Goal: Task Accomplishment & Management: Use online tool/utility

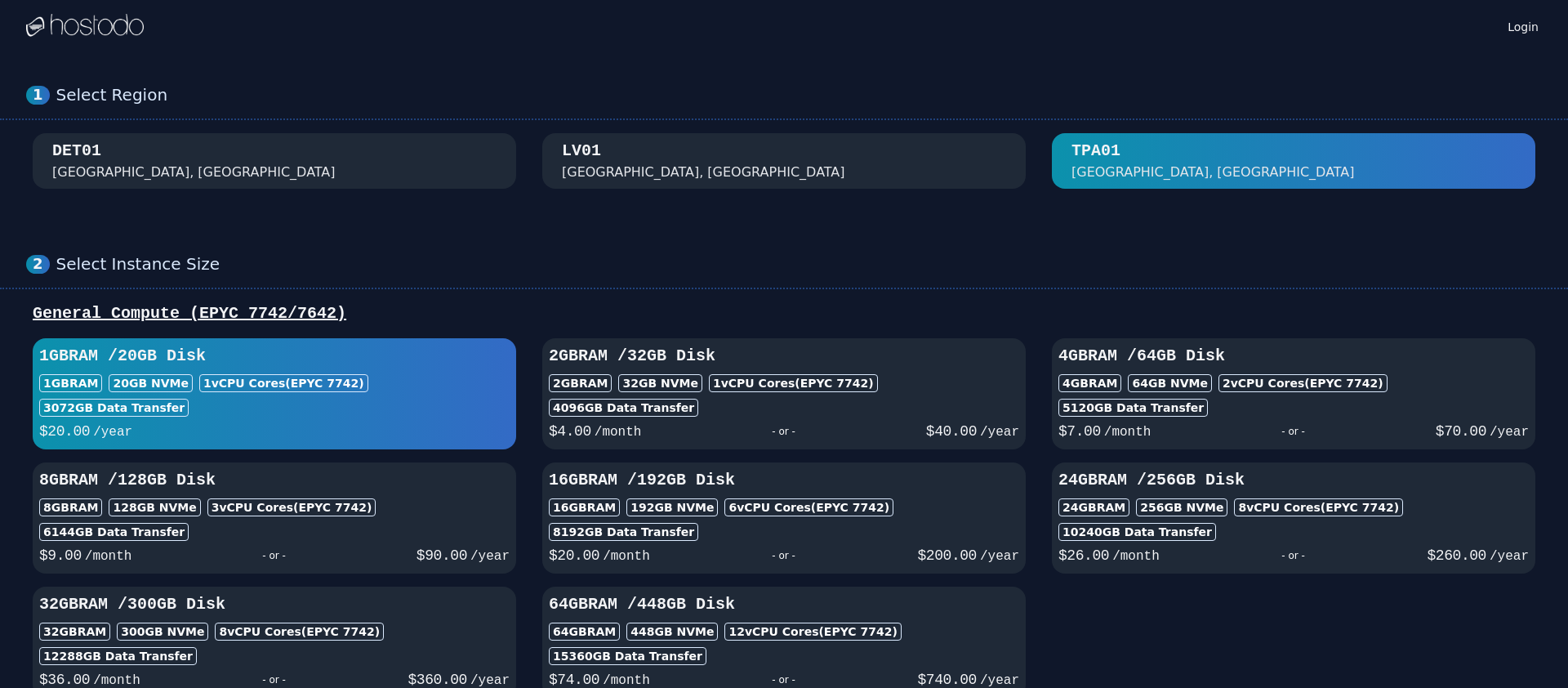
click at [783, 228] on div "2 Select Instance Size General Compute (EPYC 7742/7642) 1GB RAM / 20 GB Disk 1G…" at bounding box center [784, 476] width 1568 height 509
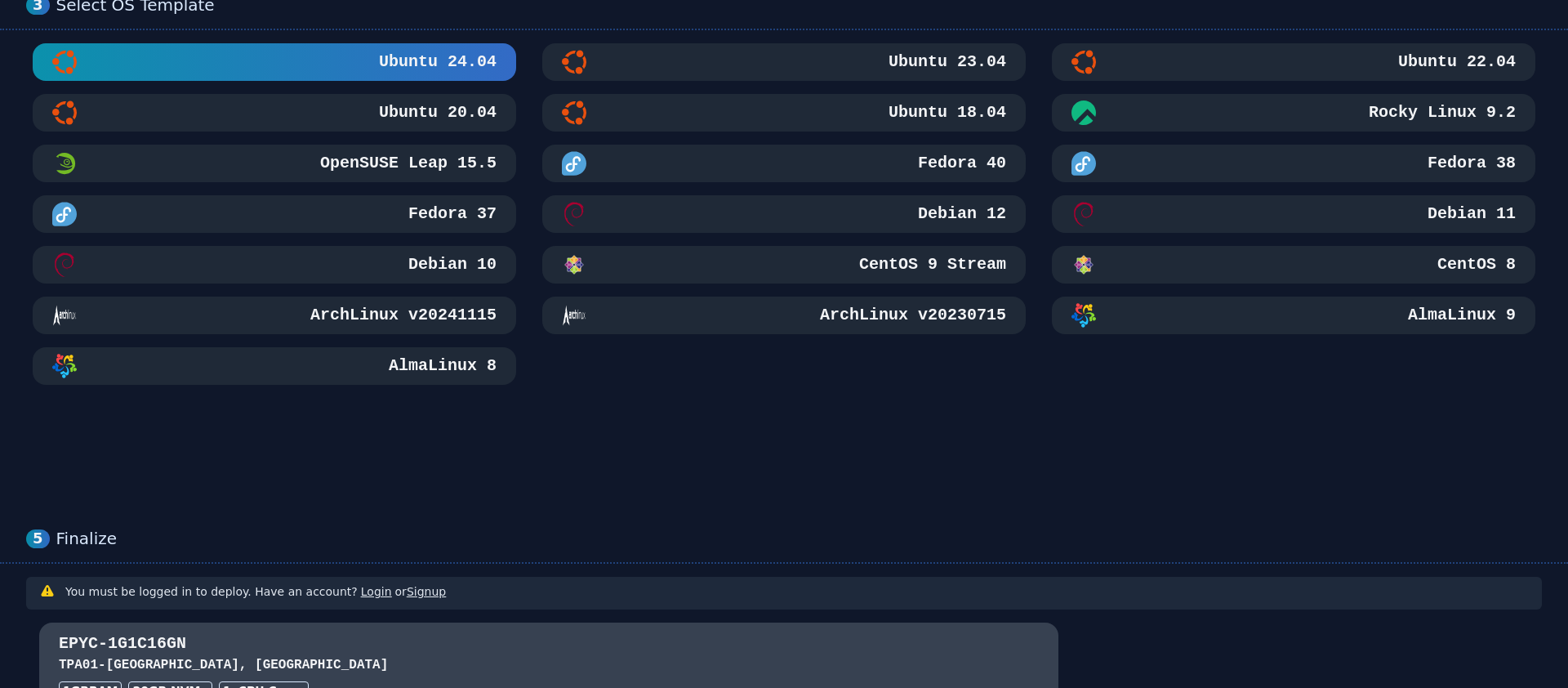
scroll to position [657, 0]
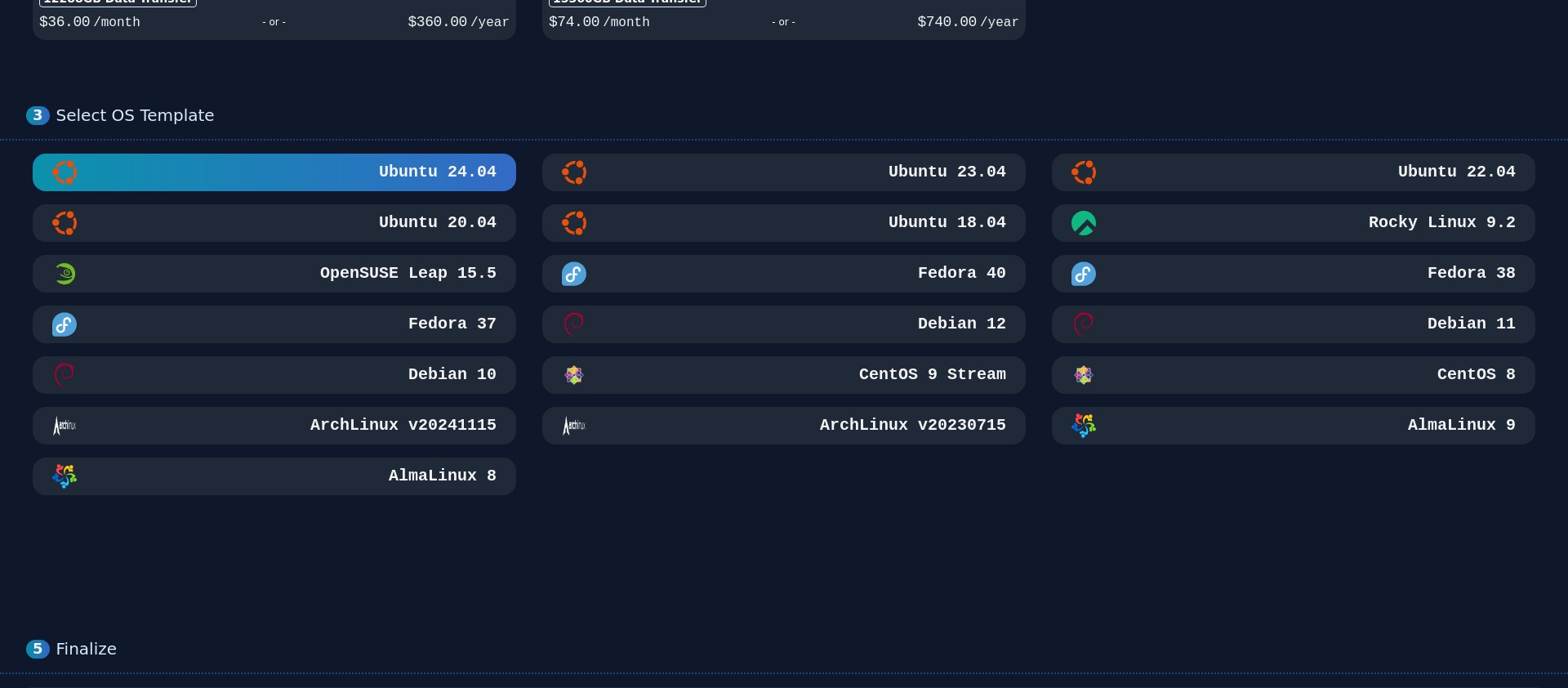
click at [901, 319] on div "Debian 12" at bounding box center [784, 324] width 444 height 25
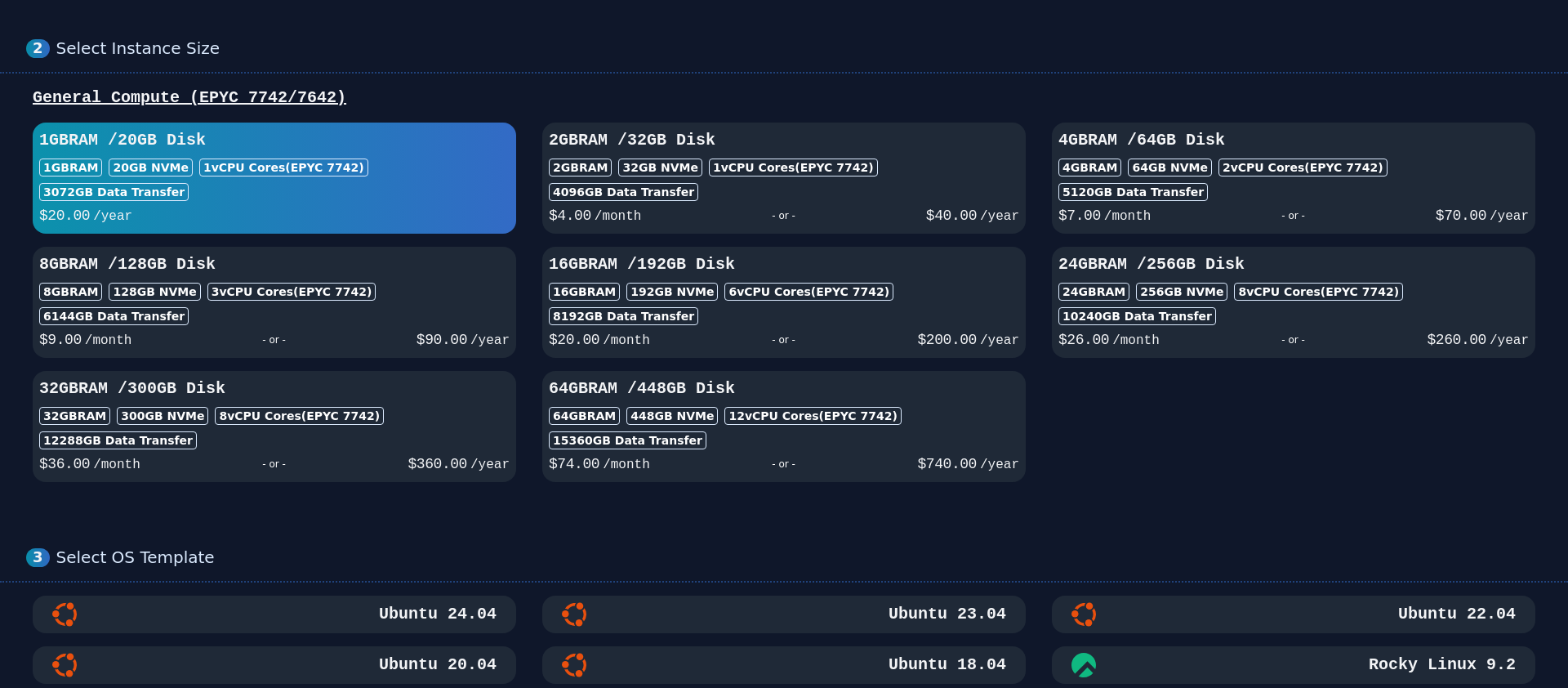
scroll to position [0, 0]
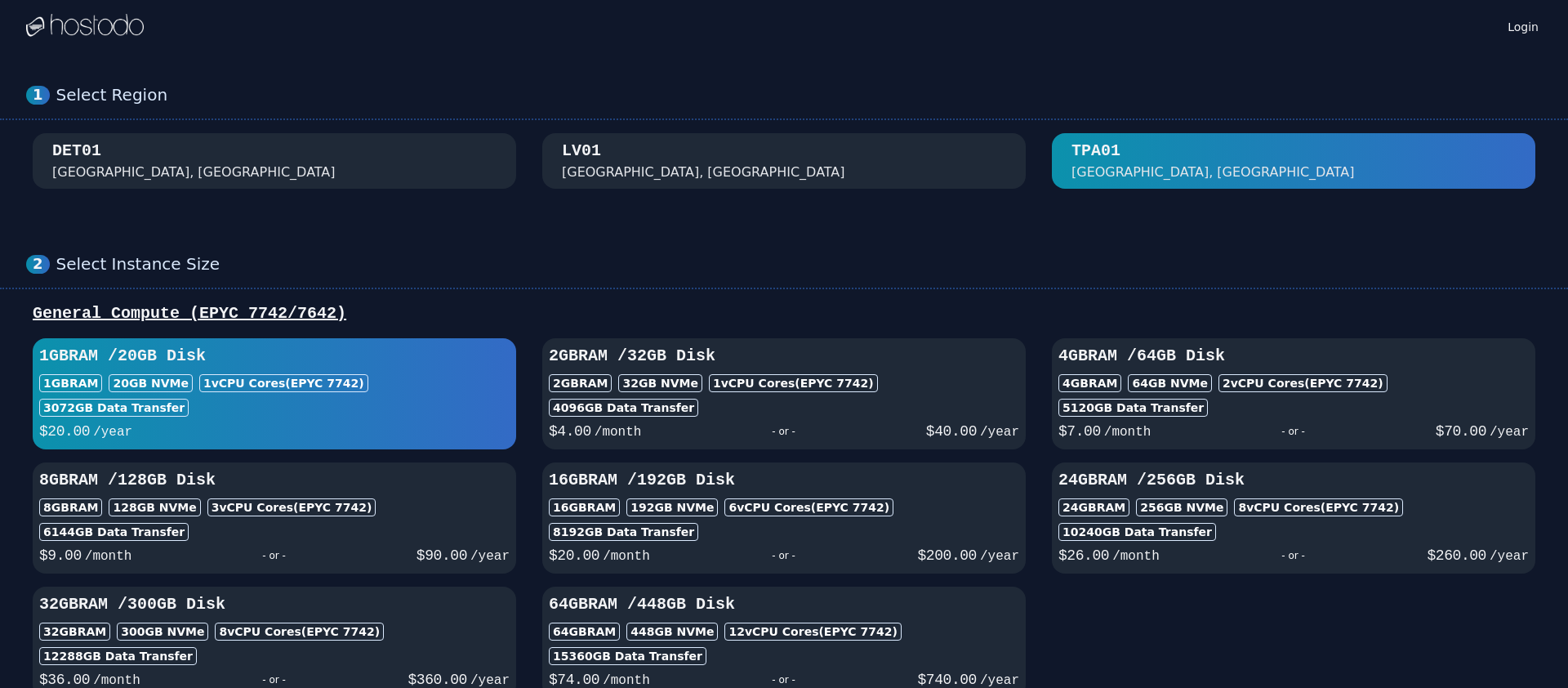
click at [521, 269] on div "Select Instance Size" at bounding box center [799, 264] width 1485 height 20
